Goal: Task Accomplishment & Management: Manage account settings

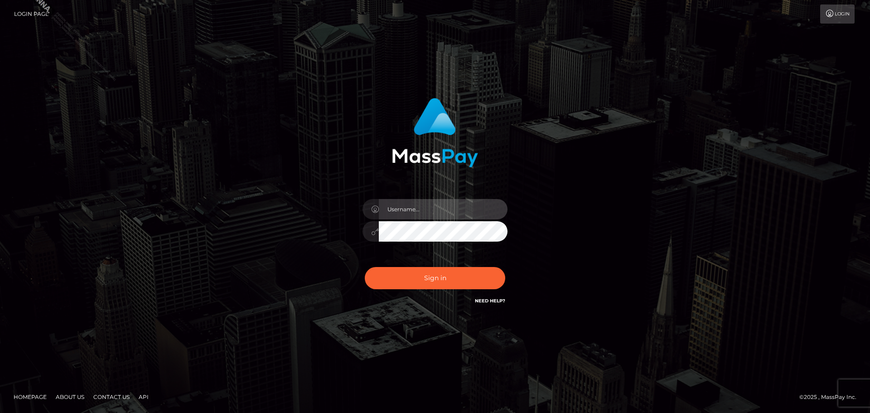
type input "[PERSON_NAME].Silversocial"
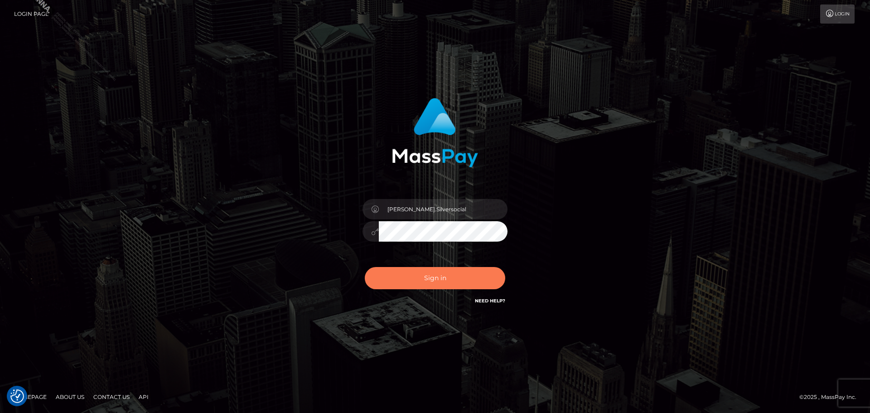
click at [427, 276] on button "Sign in" at bounding box center [435, 278] width 140 height 22
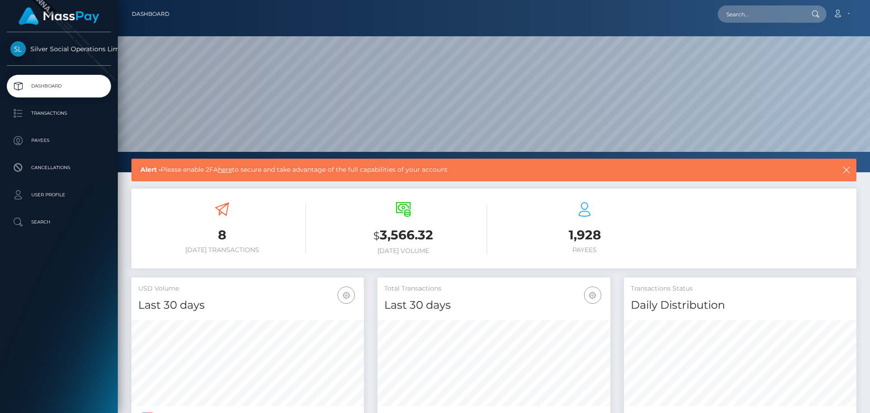
scroll to position [161, 233]
drag, startPoint x: 379, startPoint y: 234, endPoint x: 433, endPoint y: 234, distance: 53.5
click at [433, 234] on h3 "$ 3,566.32" at bounding box center [403, 235] width 168 height 19
copy h3 "3,566.32"
